Goal: Transaction & Acquisition: Subscribe to service/newsletter

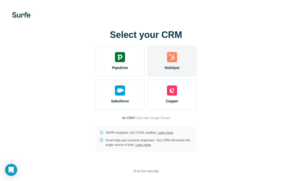
click at [179, 62] on div "HubSpot" at bounding box center [171, 61] width 49 height 30
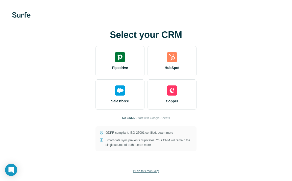
click at [148, 170] on span "I’ll do this manually" at bounding box center [145, 171] width 25 height 5
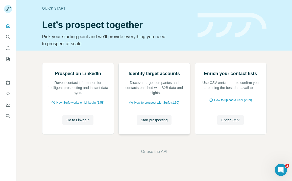
scroll to position [26, 0]
click at [158, 155] on span "Or use the API" at bounding box center [154, 151] width 26 height 6
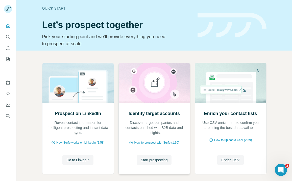
scroll to position [26, 0]
